Goal: Task Accomplishment & Management: Use online tool/utility

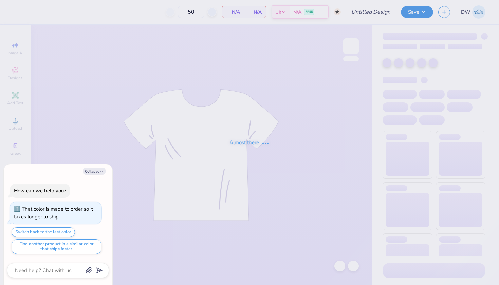
type input "55"
type input "Bear Design"
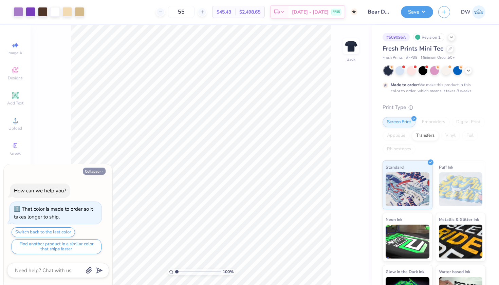
click at [95, 171] on button "Collapse" at bounding box center [94, 171] width 23 height 7
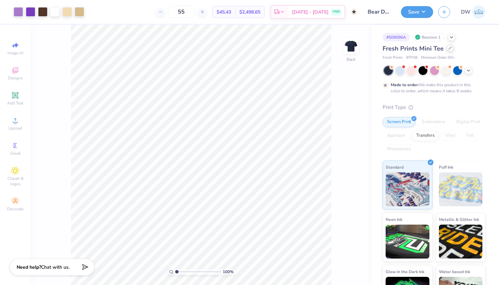
click at [451, 48] on div at bounding box center [449, 47] width 7 height 7
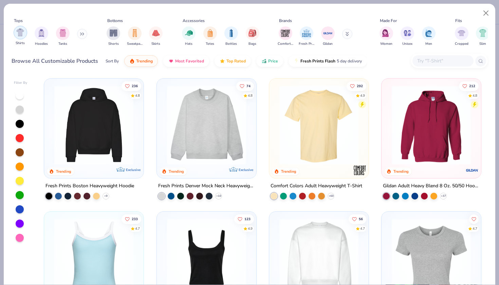
click at [17, 34] on img "filter for Shirts" at bounding box center [20, 33] width 8 height 8
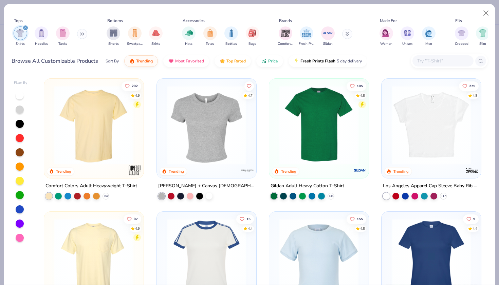
click at [22, 208] on div at bounding box center [20, 209] width 8 height 8
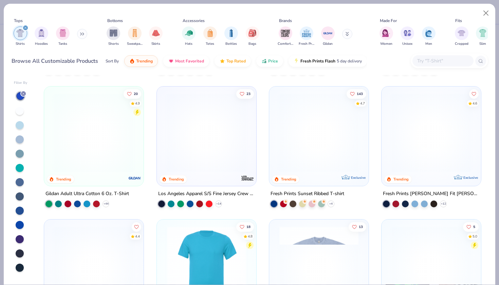
scroll to position [258, 0]
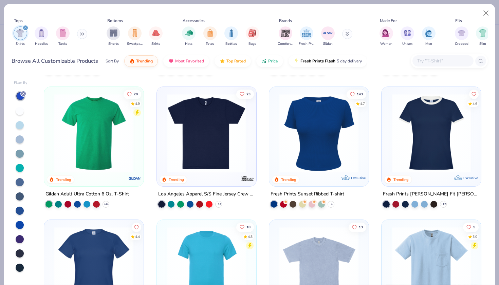
click at [443, 144] on div at bounding box center [346, 132] width 258 height 79
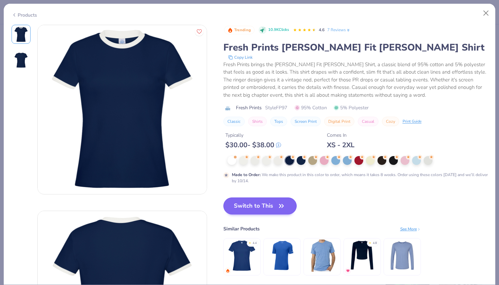
click at [283, 203] on icon "button" at bounding box center [282, 206] width 10 height 10
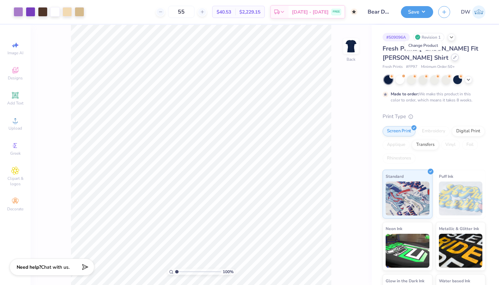
click at [454, 57] on icon at bounding box center [455, 57] width 3 height 3
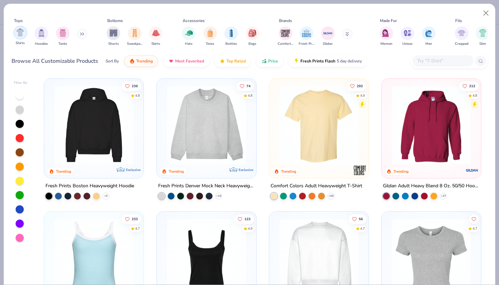
click at [21, 33] on img "filter for Shirts" at bounding box center [20, 33] width 8 height 8
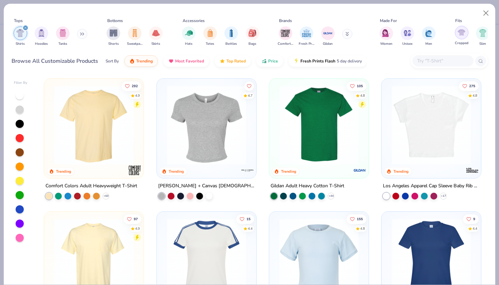
click at [459, 32] on img "filter for Cropped" at bounding box center [462, 33] width 8 height 8
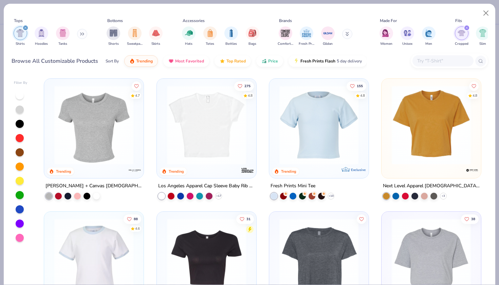
click at [19, 211] on div at bounding box center [20, 209] width 8 height 8
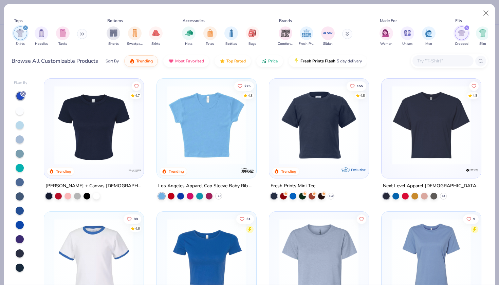
click at [439, 145] on img at bounding box center [431, 125] width 86 height 79
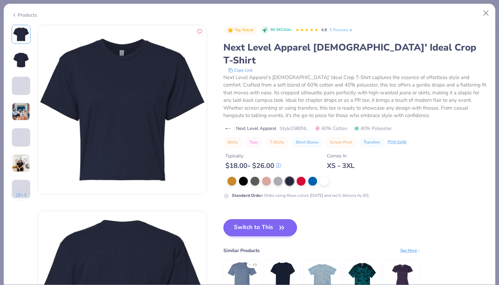
click at [270, 219] on button "Switch to This" at bounding box center [260, 227] width 74 height 17
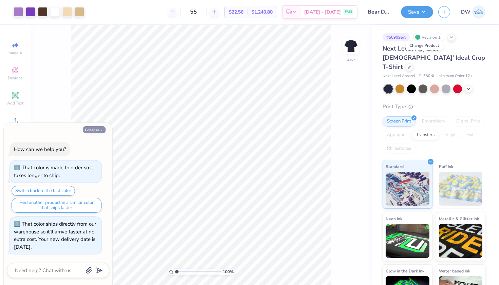
click at [100, 130] on icon "button" at bounding box center [101, 130] width 4 height 4
type textarea "x"
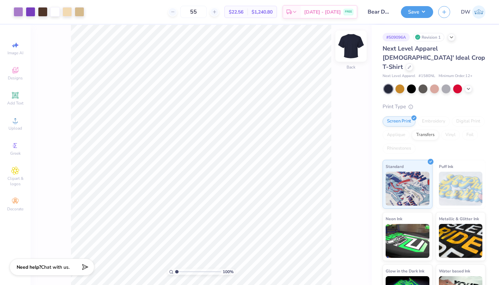
click at [351, 46] on img at bounding box center [350, 46] width 27 height 27
click at [352, 49] on img at bounding box center [350, 46] width 27 height 27
click at [420, 12] on button "Save" at bounding box center [417, 11] width 32 height 12
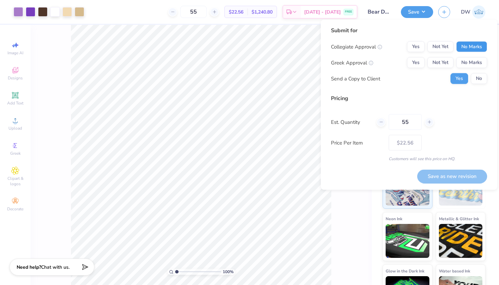
click at [467, 47] on button "No Marks" at bounding box center [471, 46] width 31 height 11
click at [416, 66] on button "Yes" at bounding box center [416, 62] width 18 height 11
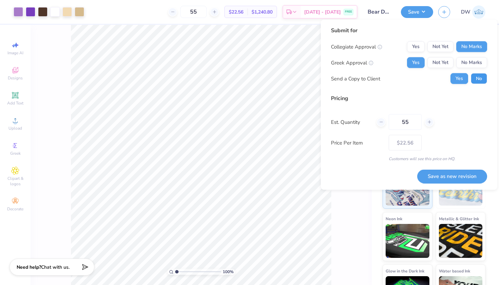
click at [483, 79] on button "No" at bounding box center [479, 78] width 16 height 11
click at [446, 177] on button "Save as new revision" at bounding box center [452, 176] width 70 height 14
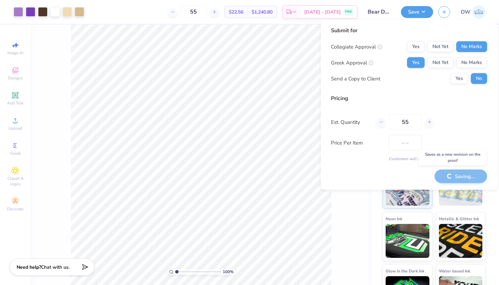
type input "$22.56"
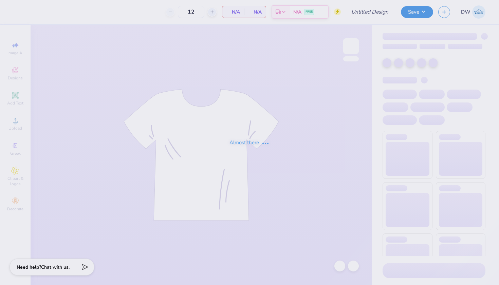
type input "50"
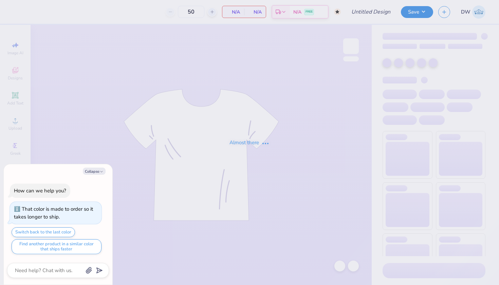
type textarea "x"
type input "55"
type input "Bear Design"
click at [92, 172] on button "Collapse" at bounding box center [94, 171] width 23 height 7
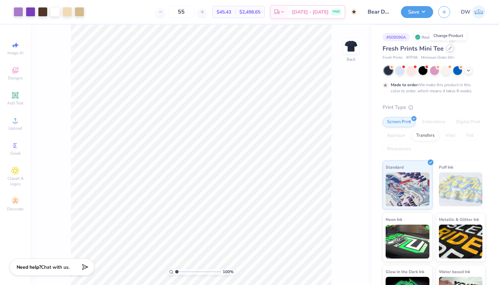
click at [448, 50] on div at bounding box center [449, 47] width 7 height 7
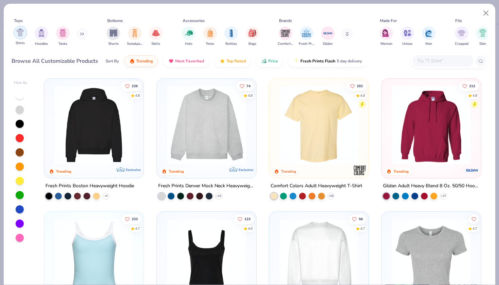
click at [18, 28] on div "filter for Shirts" at bounding box center [21, 33] width 14 height 14
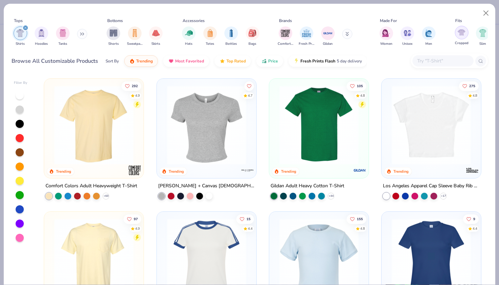
click at [461, 36] on img "filter for Cropped" at bounding box center [462, 33] width 8 height 8
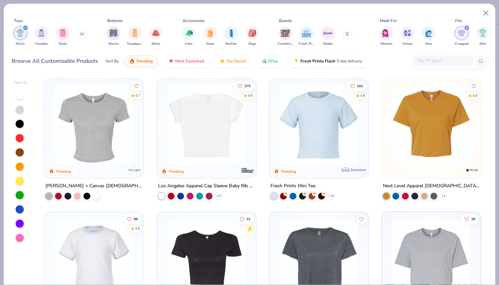
click at [20, 211] on div at bounding box center [20, 209] width 8 height 8
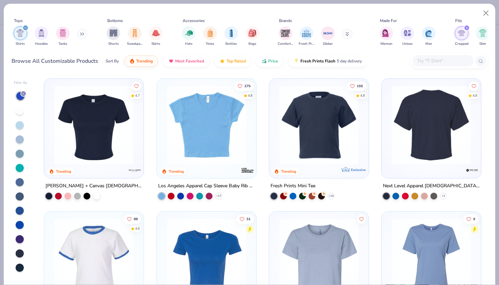
click at [388, 135] on img at bounding box center [346, 125] width 86 height 79
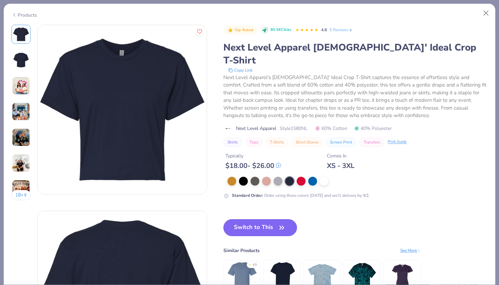
click at [17, 81] on img at bounding box center [21, 86] width 18 height 18
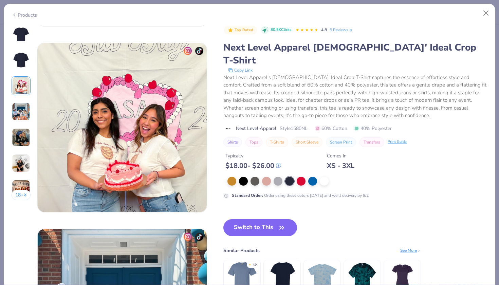
scroll to position [372, 0]
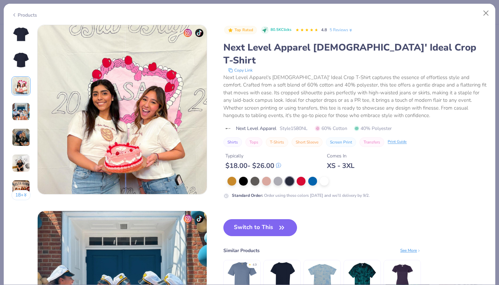
click at [22, 104] on img at bounding box center [21, 112] width 18 height 18
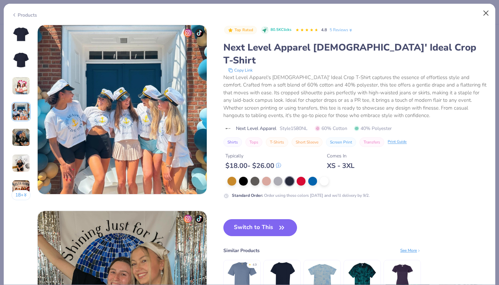
click at [485, 18] on button "Close" at bounding box center [486, 13] width 13 height 13
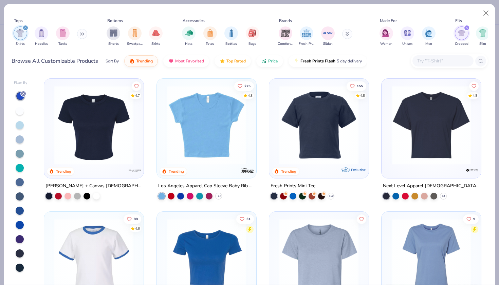
click at [97, 147] on img at bounding box center [94, 125] width 86 height 79
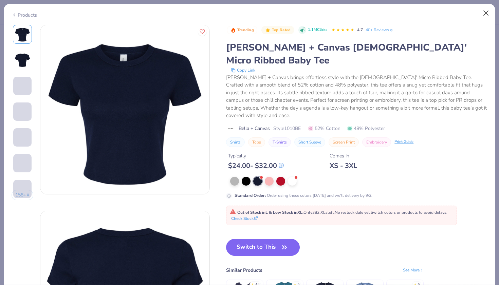
click at [483, 15] on button "Close" at bounding box center [486, 13] width 13 height 13
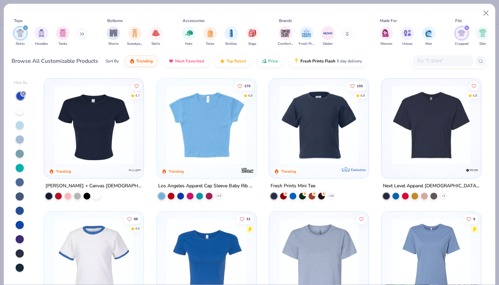
click at [444, 129] on img at bounding box center [431, 125] width 86 height 79
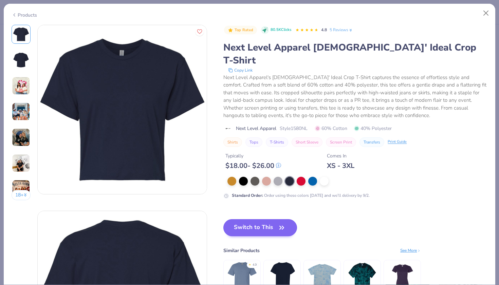
click at [272, 219] on button "Switch to This" at bounding box center [260, 227] width 74 height 17
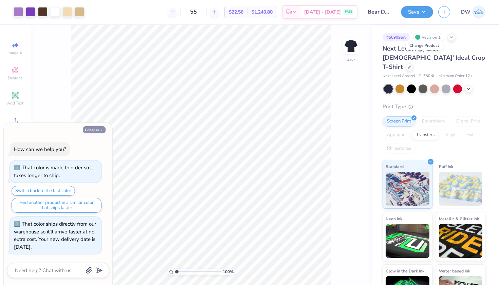
click at [99, 133] on button "Collapse" at bounding box center [94, 129] width 23 height 7
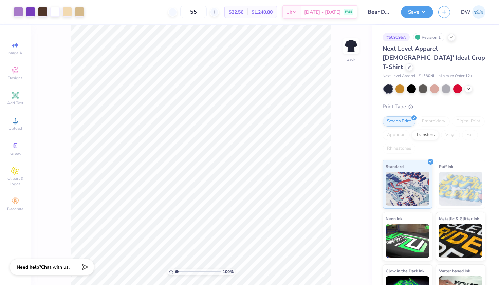
type textarea "x"
click at [418, 15] on button "Save" at bounding box center [417, 11] width 32 height 12
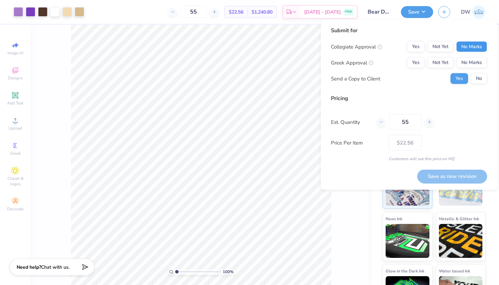
click at [468, 47] on button "No Marks" at bounding box center [471, 46] width 31 height 11
click at [419, 60] on button "Yes" at bounding box center [416, 62] width 18 height 11
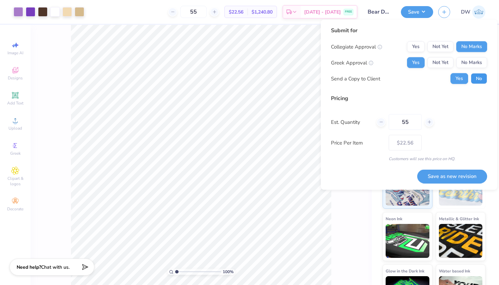
click at [478, 80] on button "No" at bounding box center [479, 78] width 16 height 11
click at [450, 175] on button "Save as new revision" at bounding box center [452, 176] width 70 height 14
type input "$22.56"
